Goal: Task Accomplishment & Management: Manage account settings

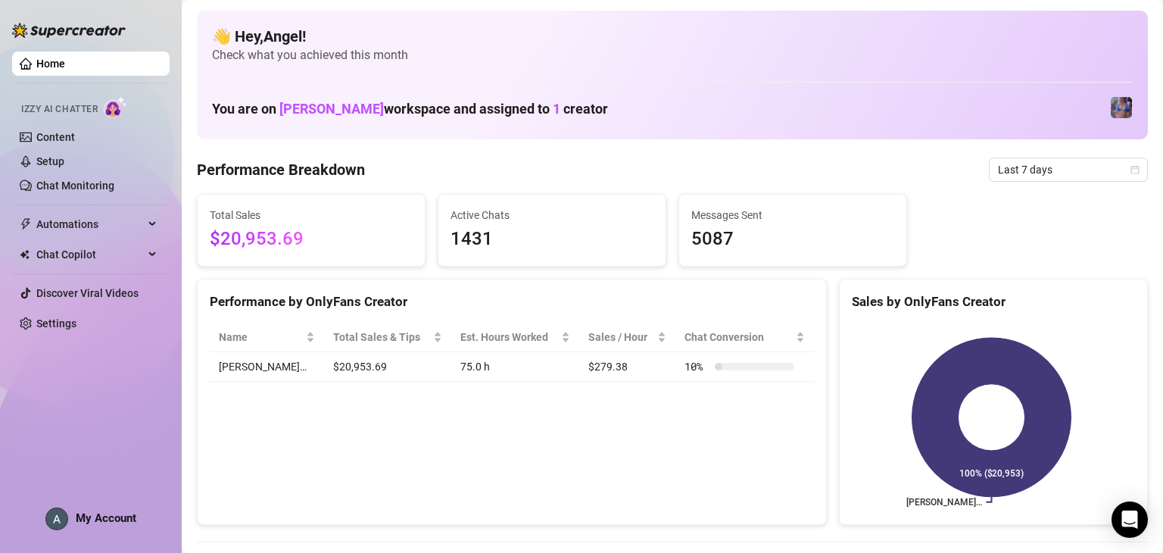
click at [794, 86] on div "👋 Hey, [PERSON_NAME] ! Check what you achieved this month You are on [PERSON_NA…" at bounding box center [672, 75] width 951 height 129
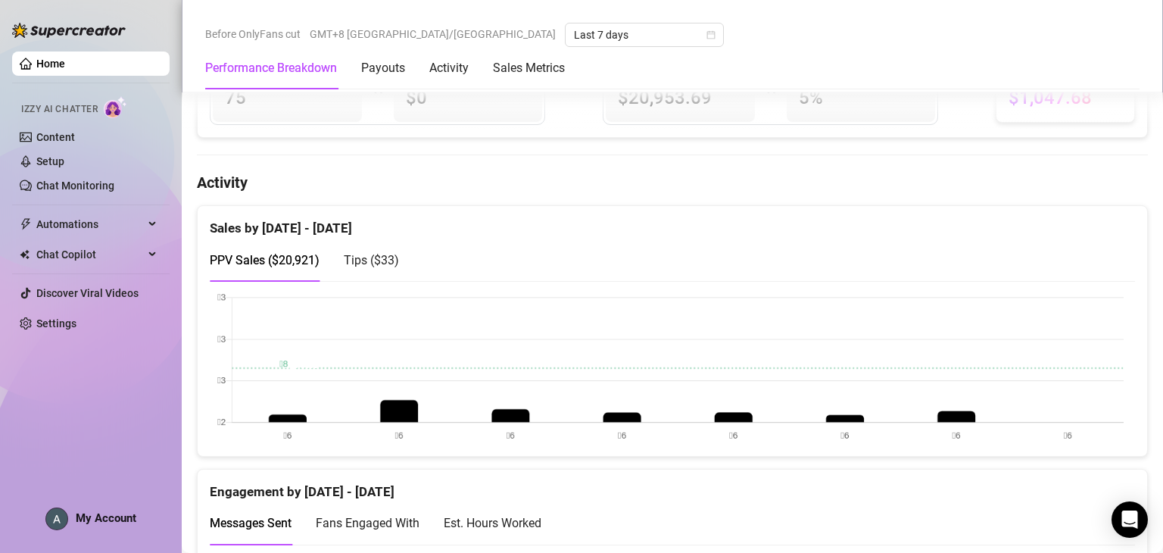
scroll to position [757, 0]
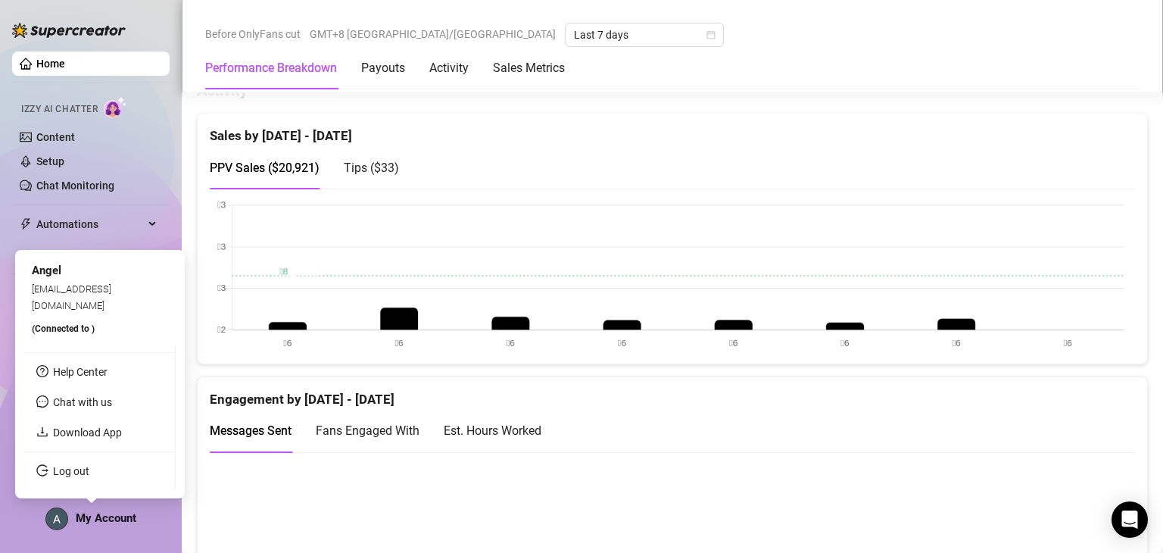
click at [133, 518] on span "My Account" at bounding box center [106, 518] width 61 height 14
click at [89, 471] on link "Log out" at bounding box center [71, 471] width 36 height 12
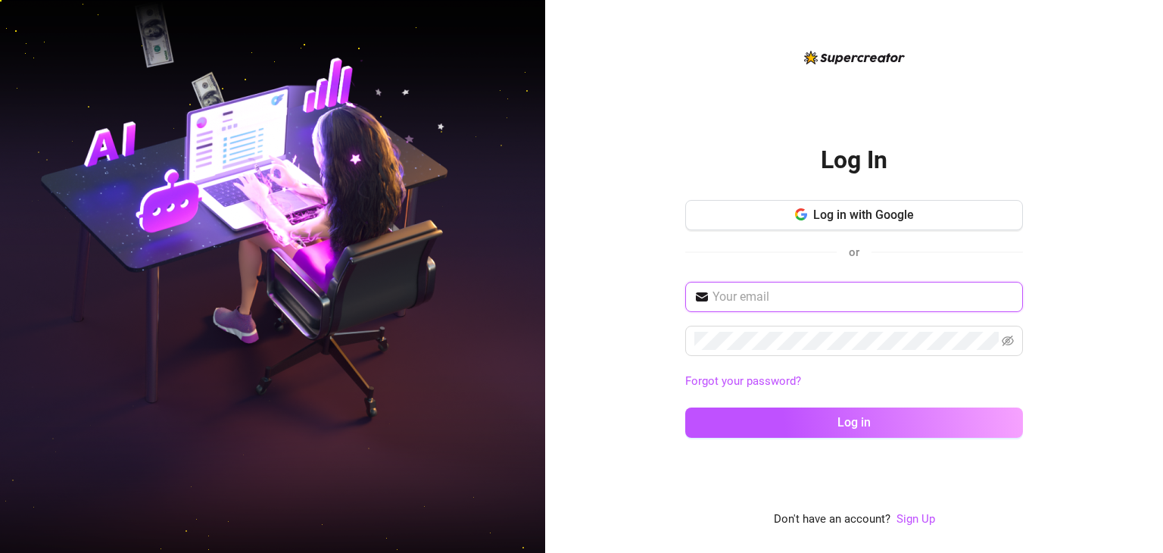
click at [819, 298] on input "text" at bounding box center [863, 297] width 301 height 18
type input "[EMAIL_ADDRESS][DOMAIN_NAME]"
click at [685, 407] on button "Log in" at bounding box center [854, 422] width 338 height 30
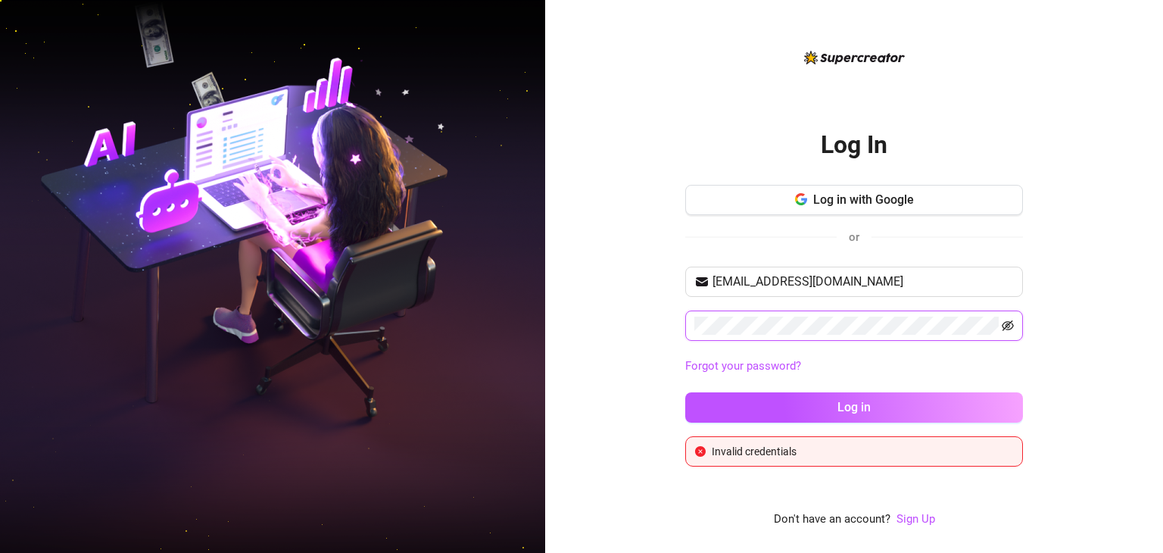
click at [1006, 326] on icon "eye-invisible" at bounding box center [1008, 326] width 12 height 12
click at [685, 392] on button "Log in" at bounding box center [854, 407] width 338 height 30
